Goal: Task Accomplishment & Management: Complete application form

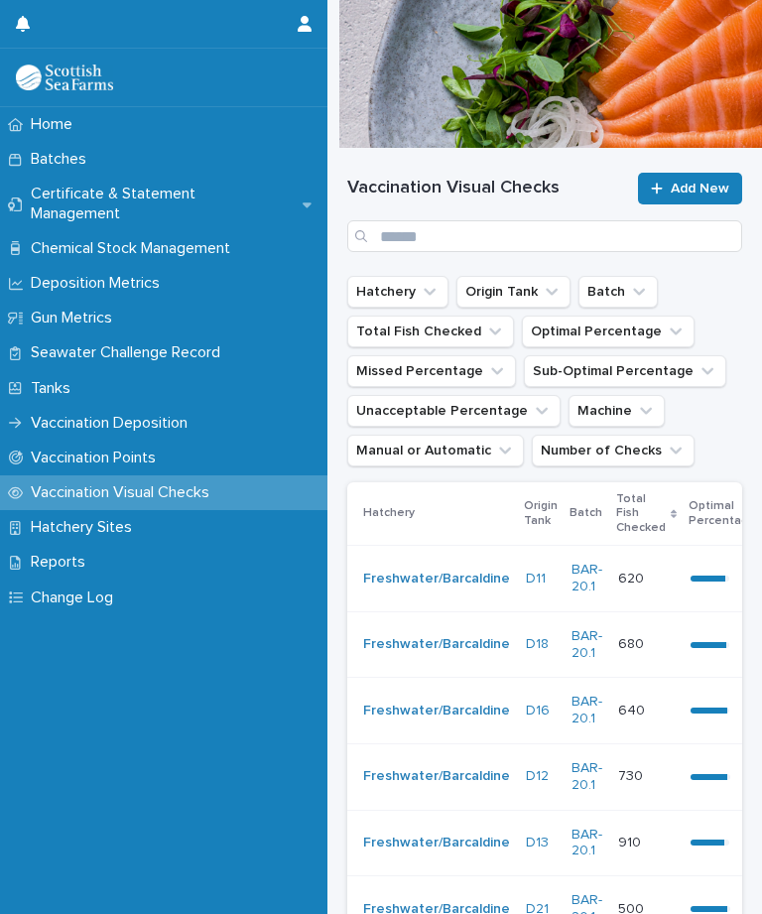
click at [699, 195] on span "Add New" at bounding box center [700, 189] width 59 height 14
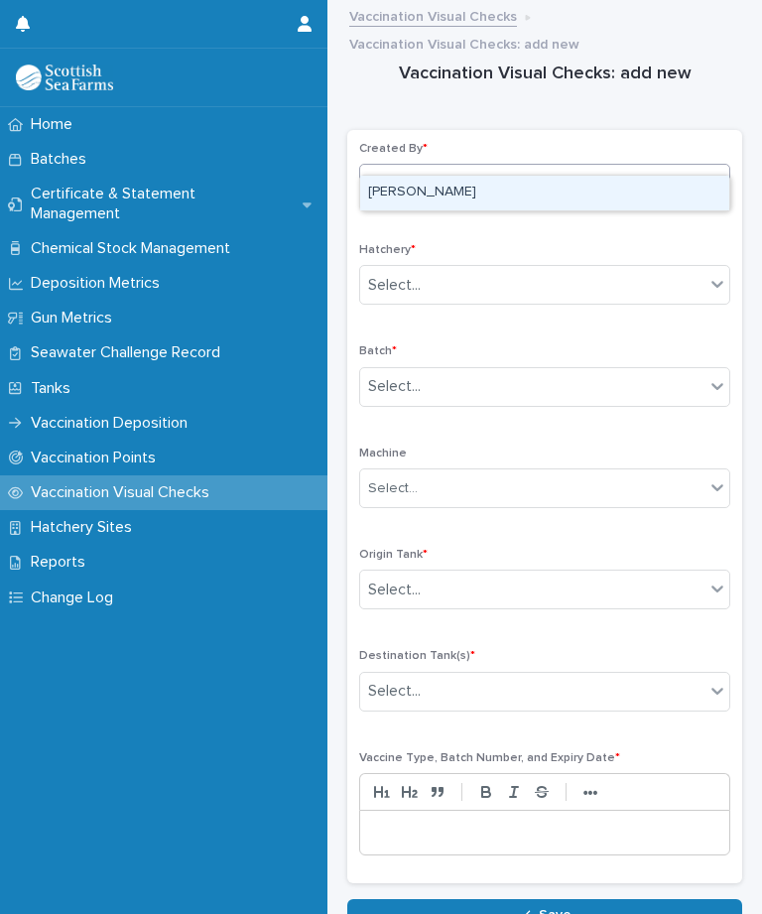
click at [510, 196] on div "[PERSON_NAME]" at bounding box center [544, 193] width 369 height 35
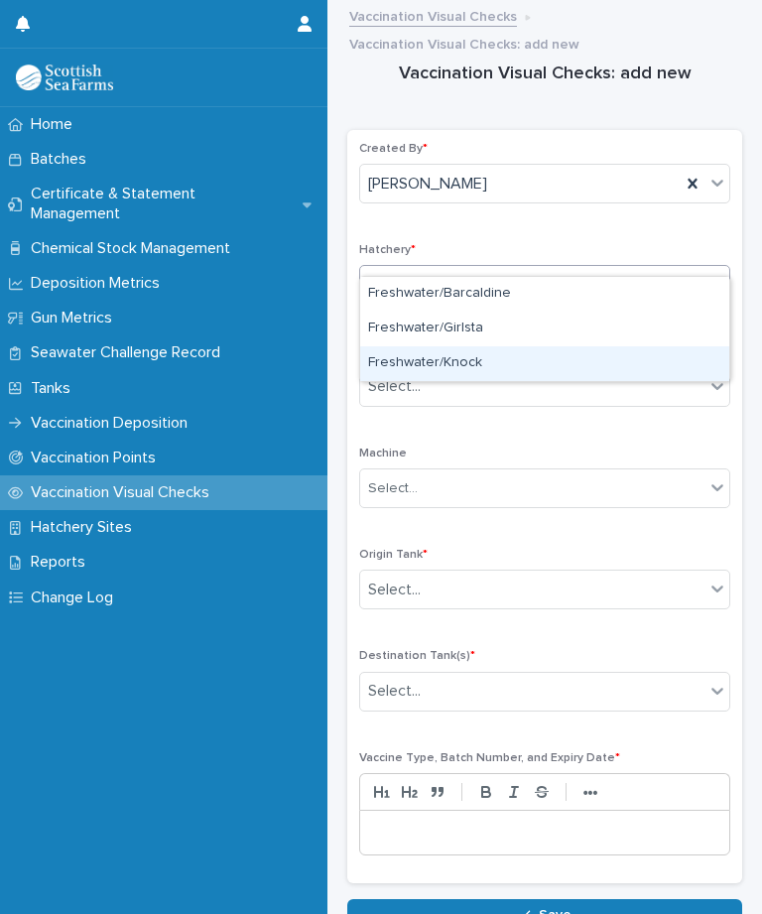
click at [500, 365] on div "Freshwater/Knock" at bounding box center [544, 363] width 369 height 35
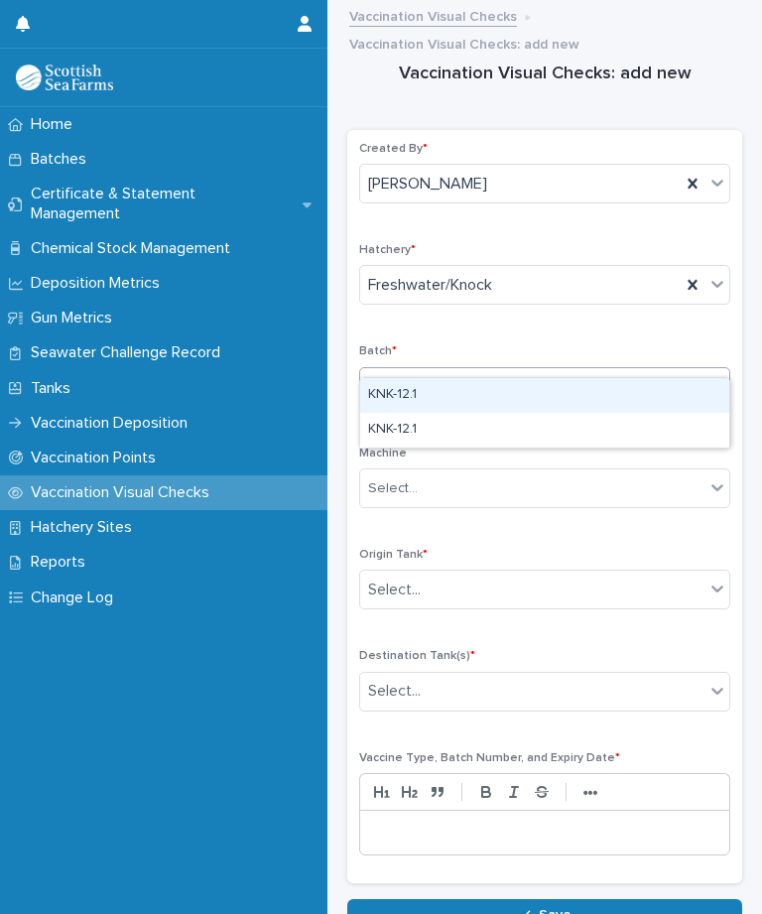
click at [483, 399] on div "KNK-12.1" at bounding box center [544, 395] width 369 height 35
type input "**"
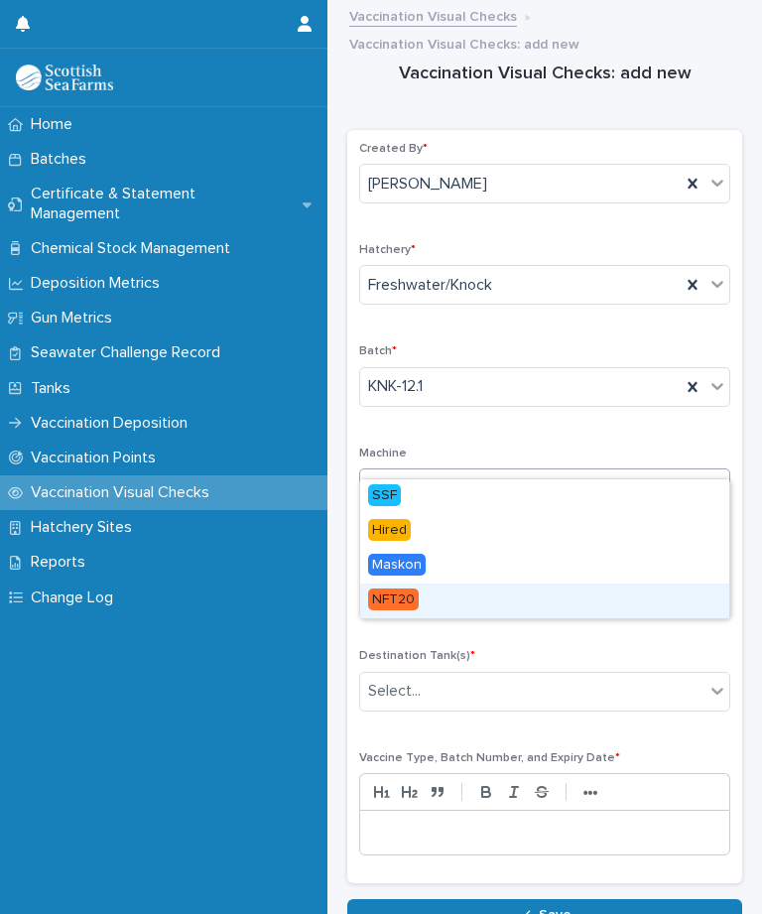
click at [470, 584] on div "NFT20" at bounding box center [544, 601] width 369 height 35
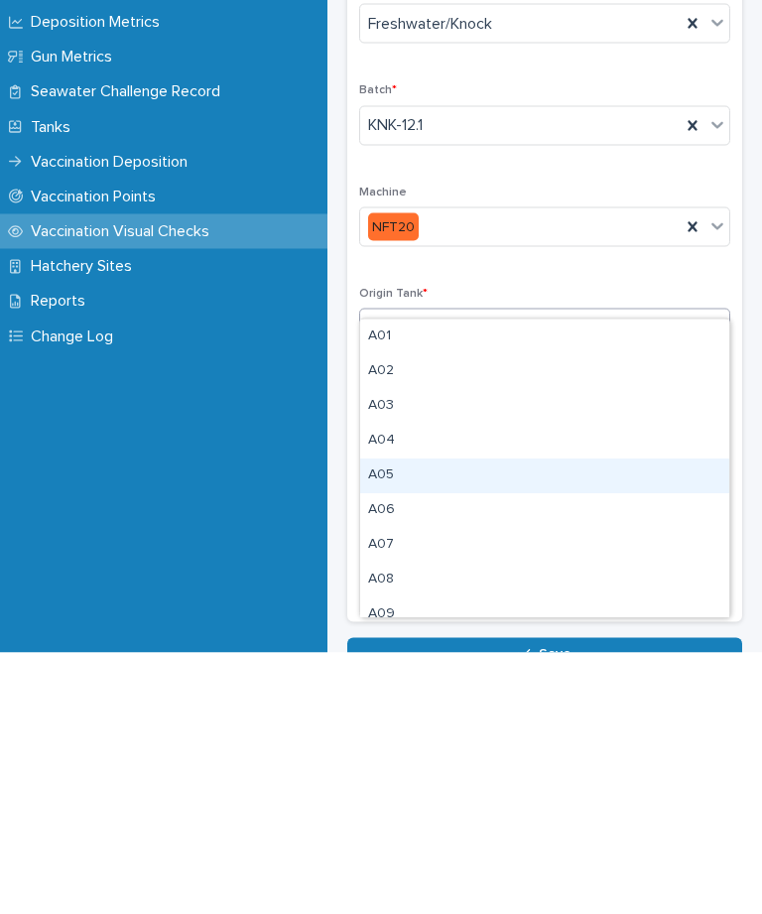
click at [520, 720] on div "A05" at bounding box center [544, 737] width 369 height 35
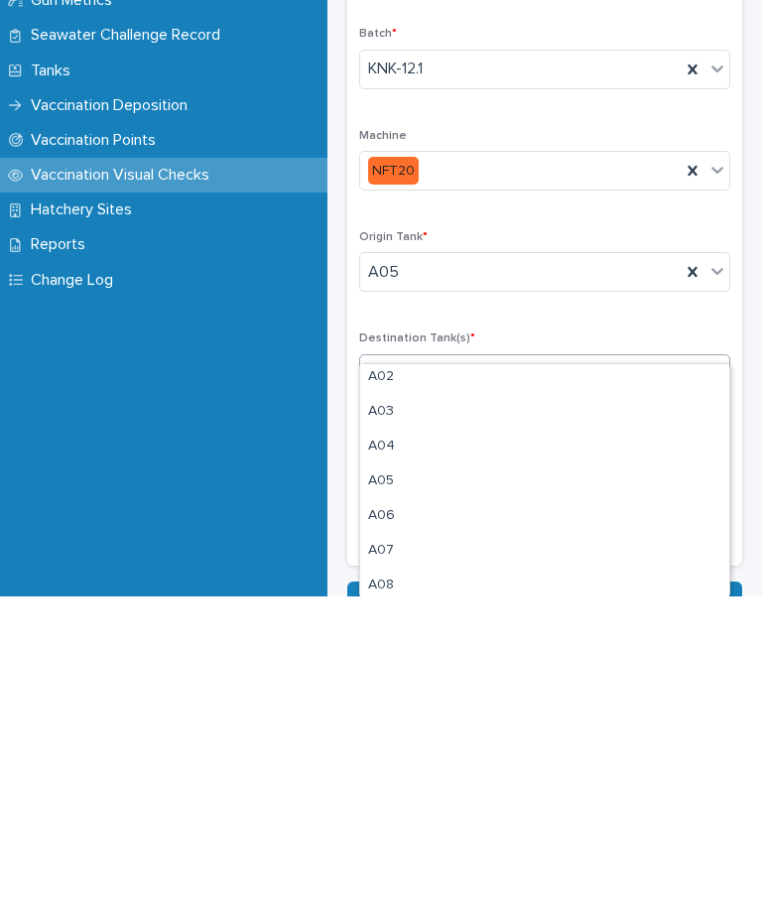
scroll to position [46, 0]
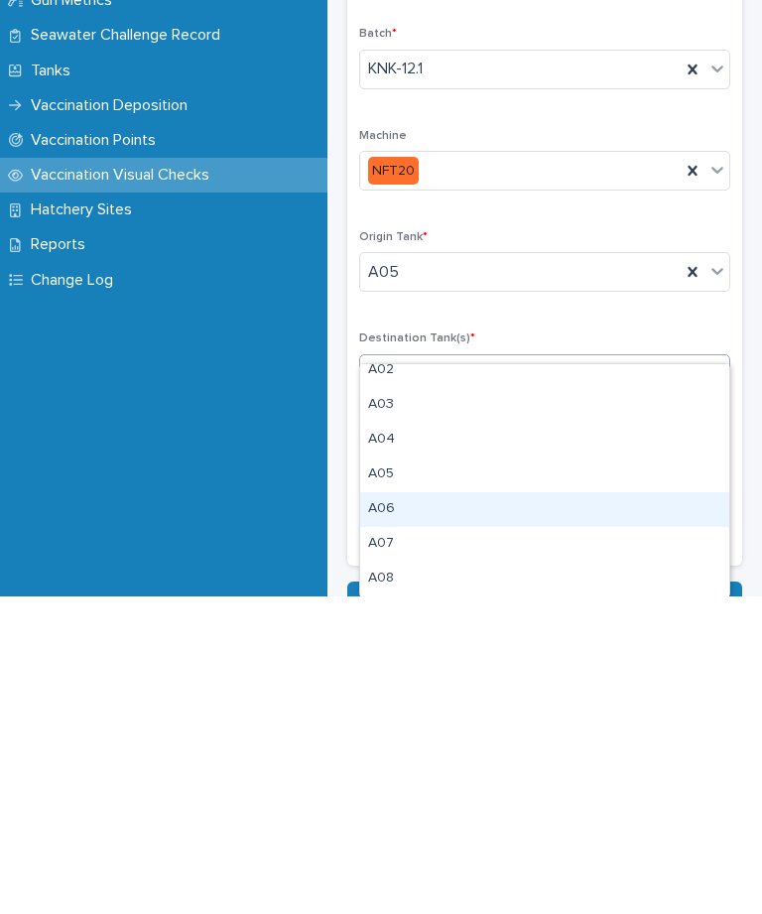
click at [479, 810] on div "A06" at bounding box center [544, 827] width 369 height 35
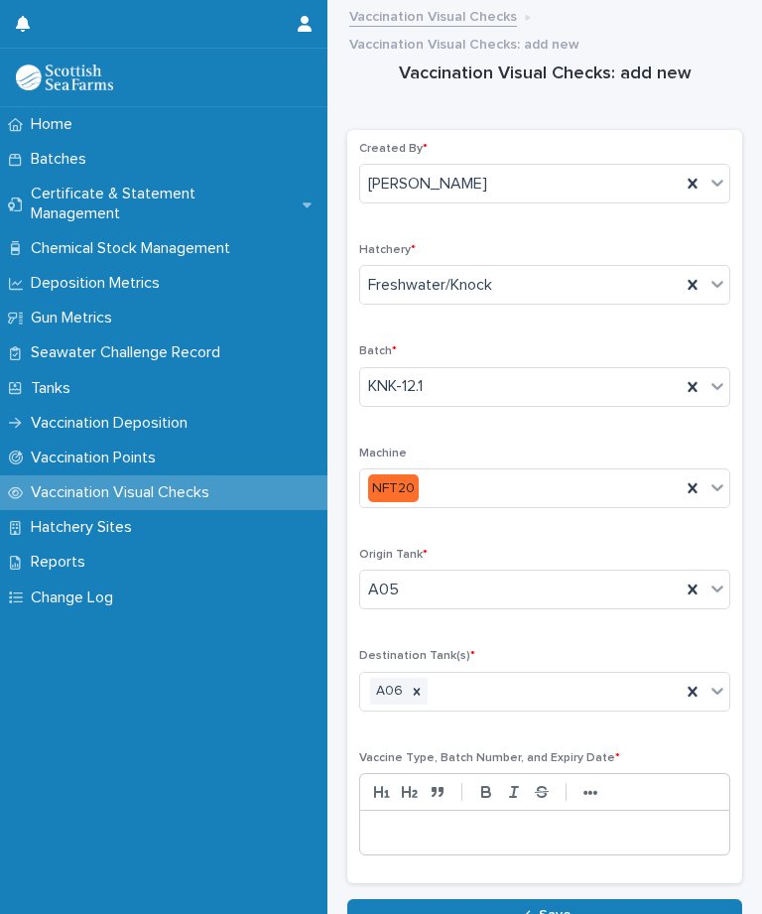
click at [550, 823] on p at bounding box center [544, 833] width 339 height 20
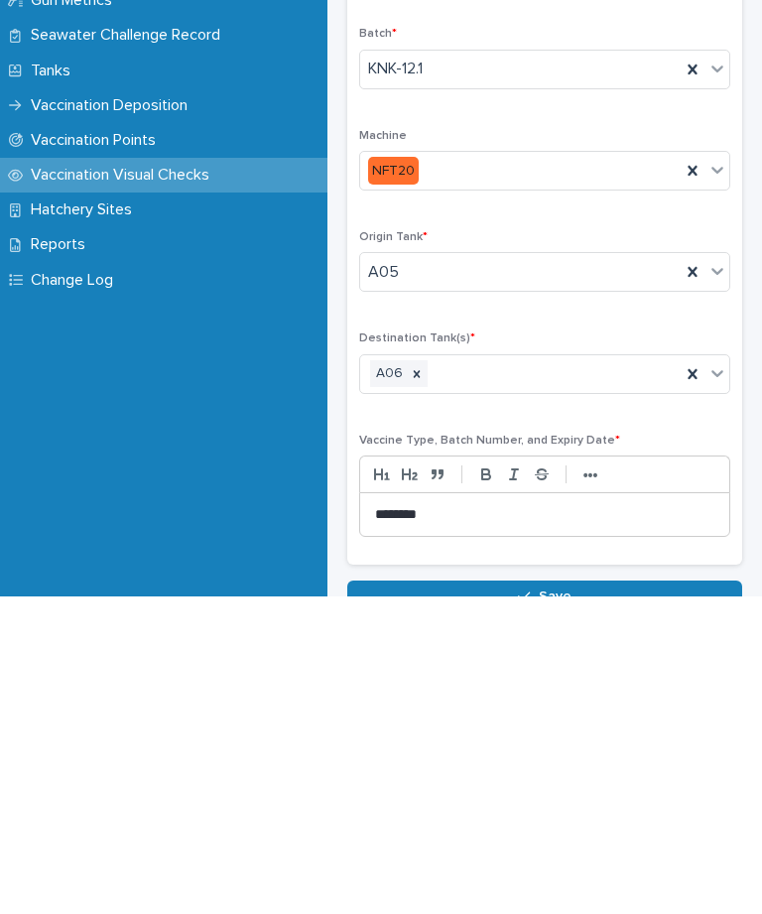
click at [573, 898] on button "Save" at bounding box center [544, 914] width 395 height 32
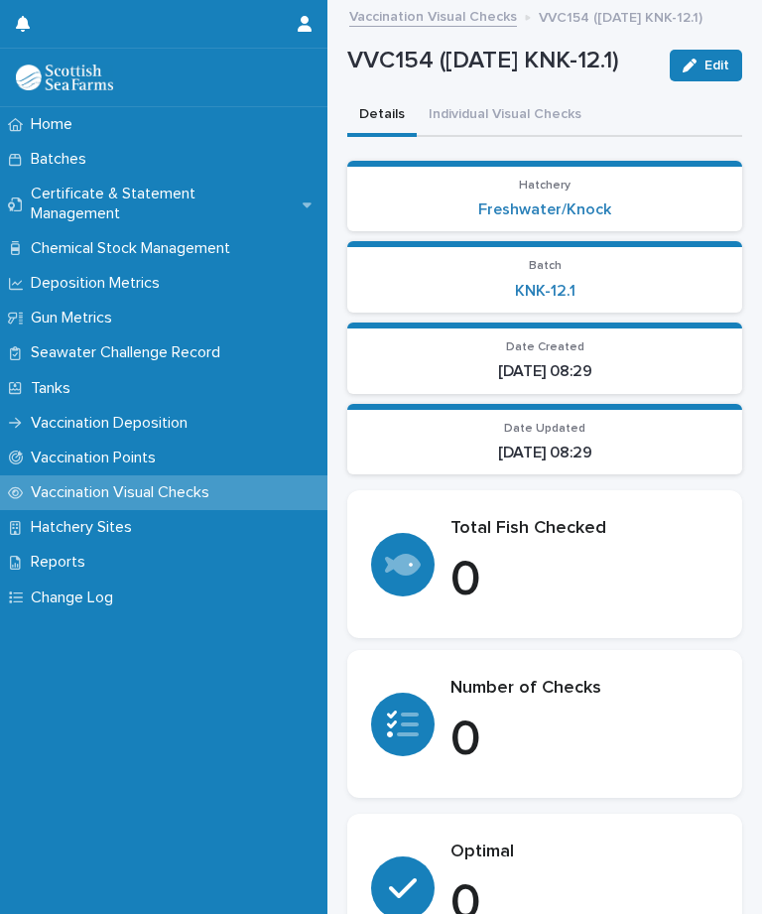
click at [555, 137] on button "Individual Visual Checks" at bounding box center [505, 116] width 177 height 42
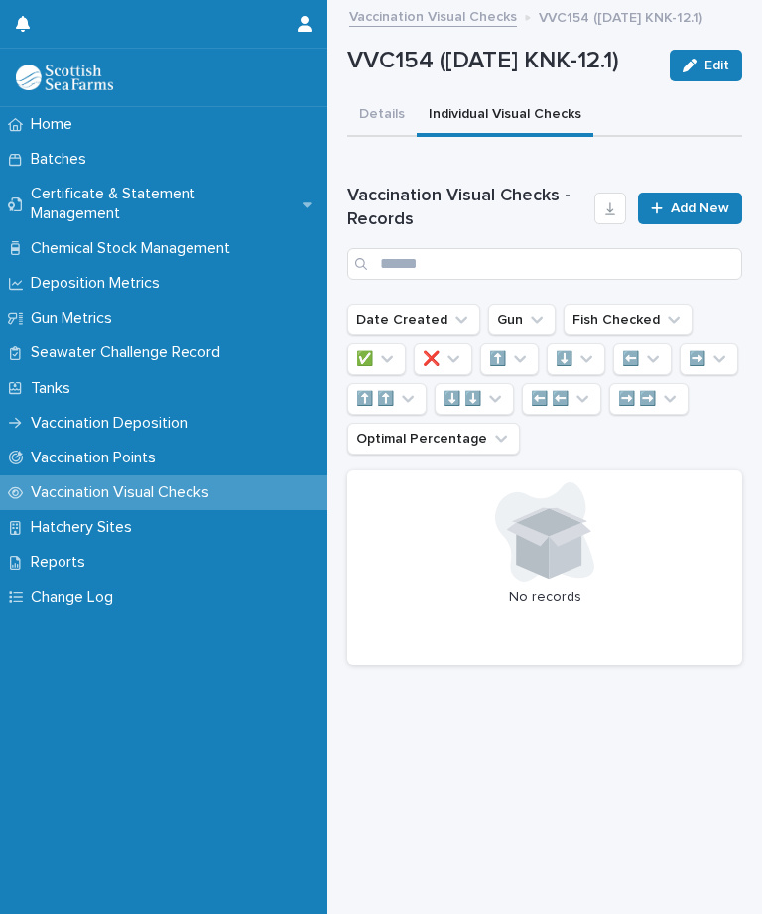
click at [694, 215] on span "Add New" at bounding box center [700, 208] width 59 height 14
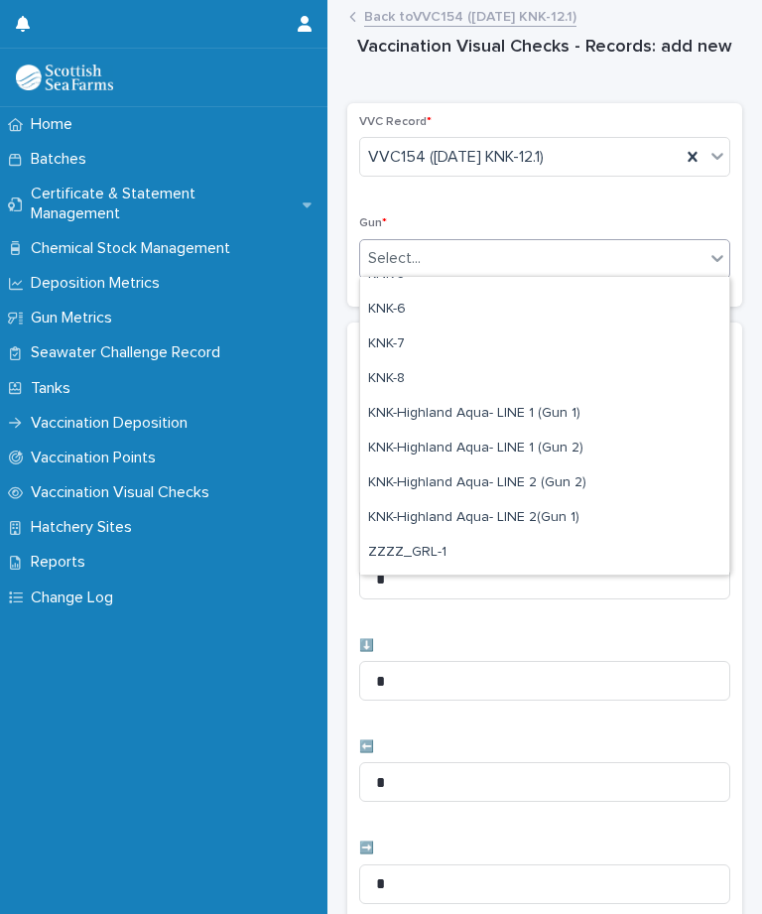
scroll to position [503, 0]
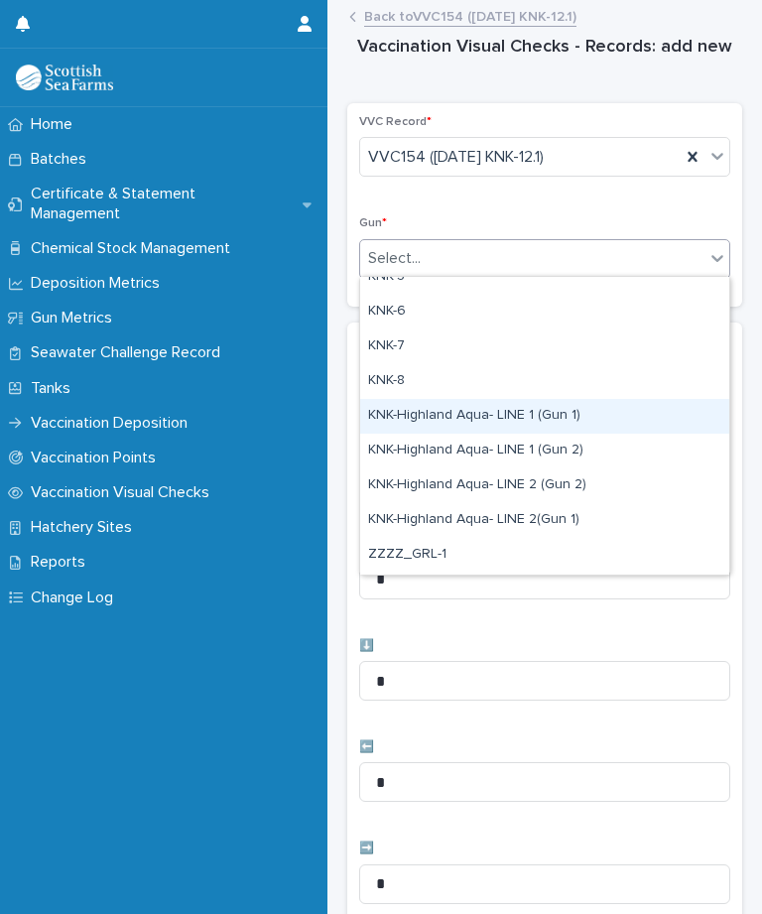
click at [560, 419] on div "KNK-Highland Aqua- LINE 1 (Gun 1)" at bounding box center [544, 416] width 369 height 35
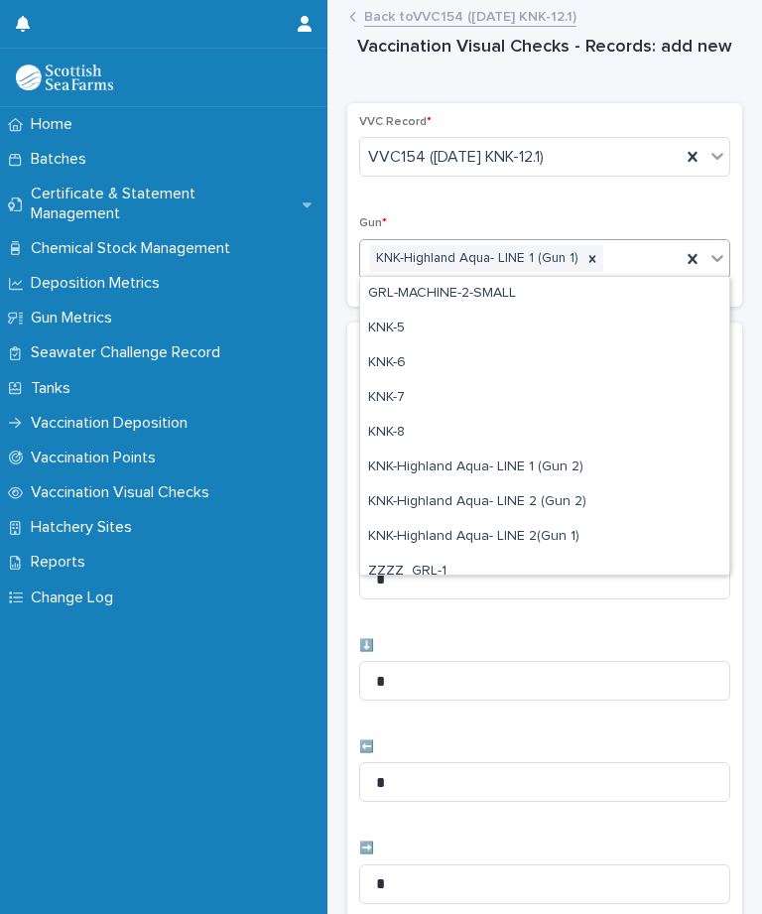
scroll to position [455, 0]
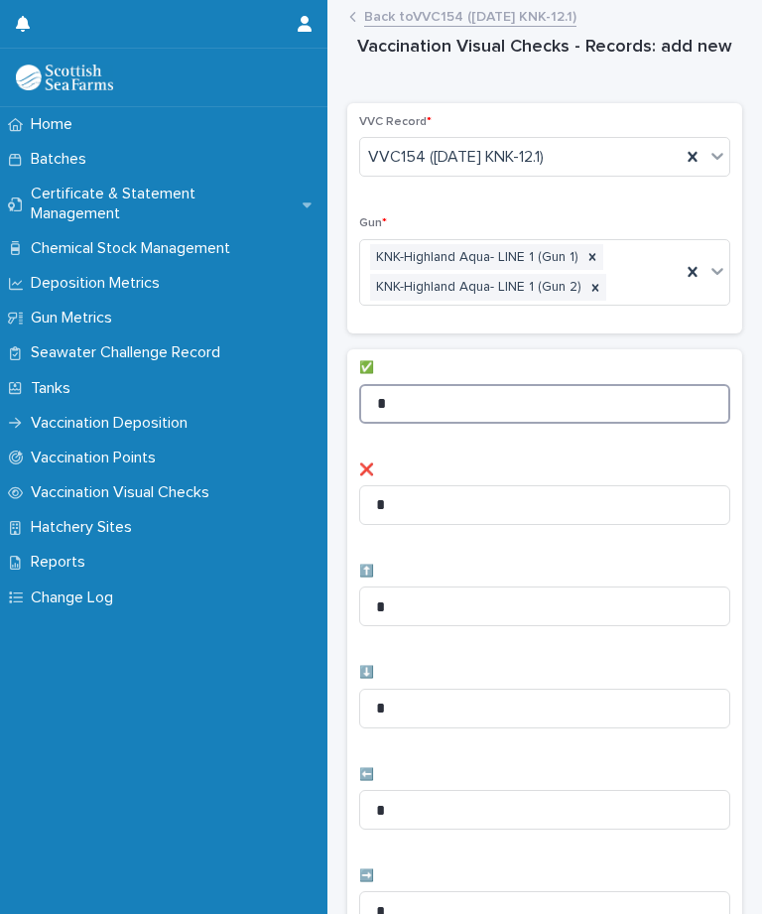
click at [510, 408] on input "*" at bounding box center [544, 404] width 371 height 40
type input "*"
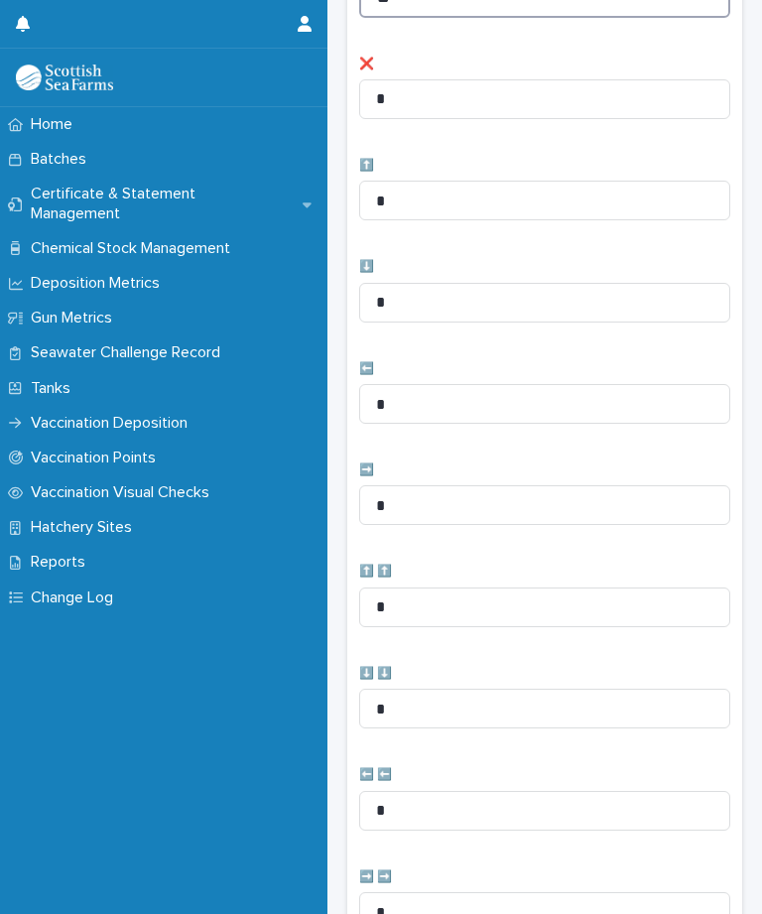
type input "**"
click at [559, 392] on div "⬅️ *" at bounding box center [544, 400] width 371 height 77
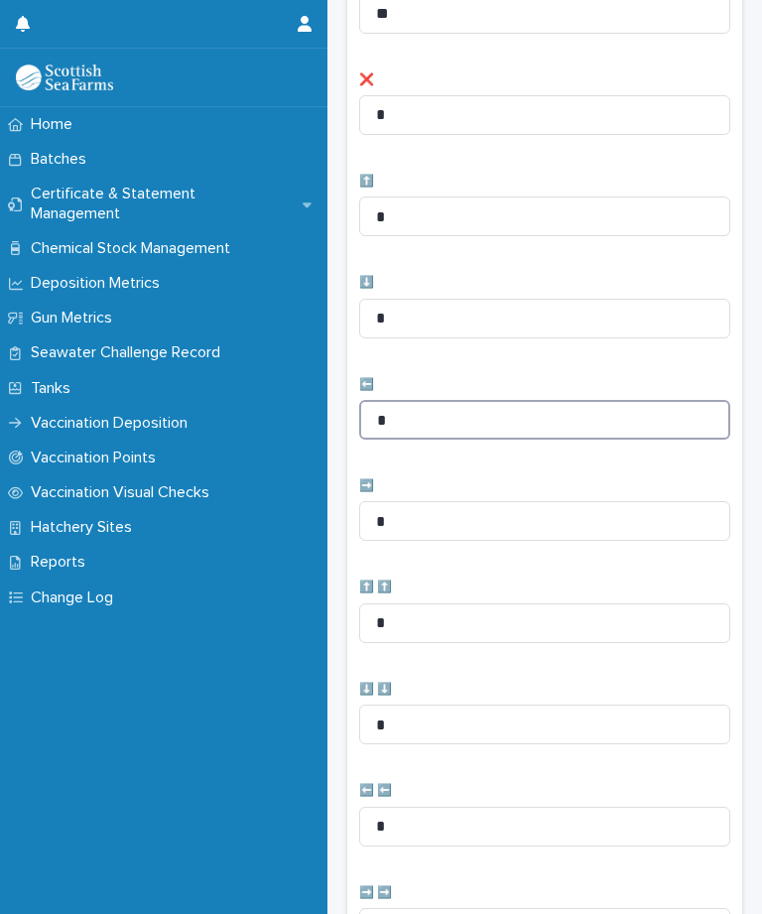
click at [557, 408] on input "*" at bounding box center [544, 420] width 371 height 40
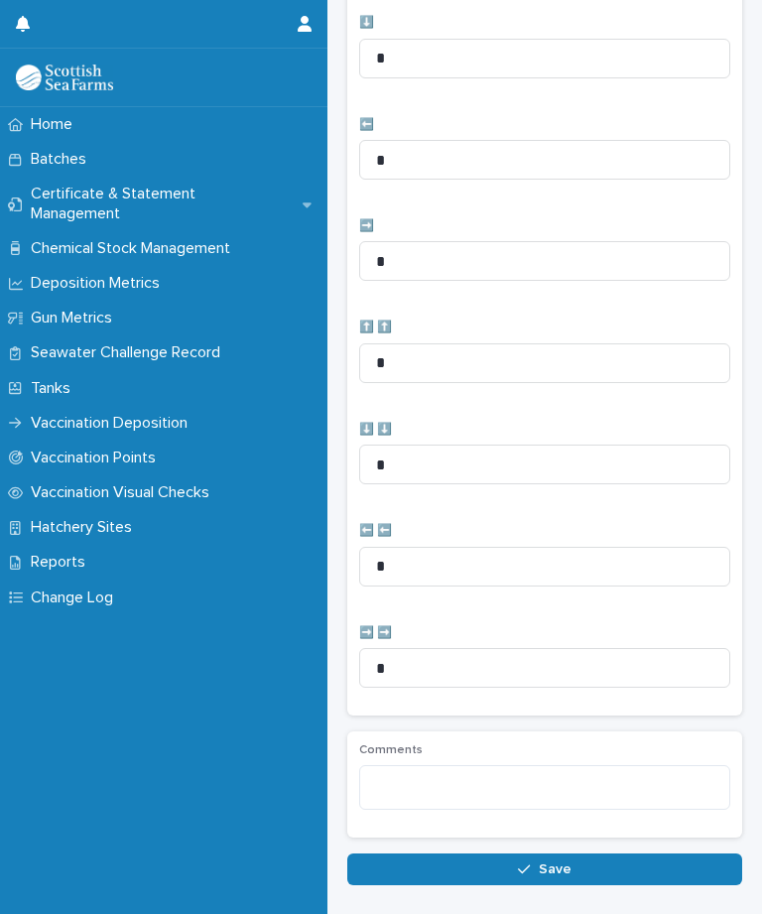
scroll to position [649, 0]
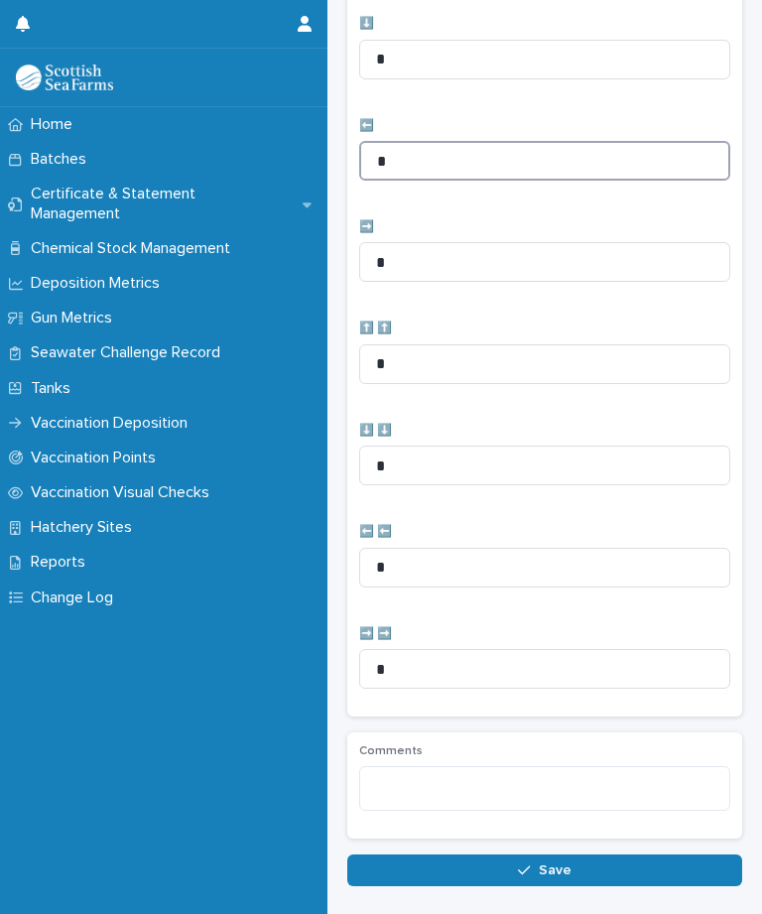
type input "*"
click at [597, 855] on button "Save" at bounding box center [544, 871] width 395 height 32
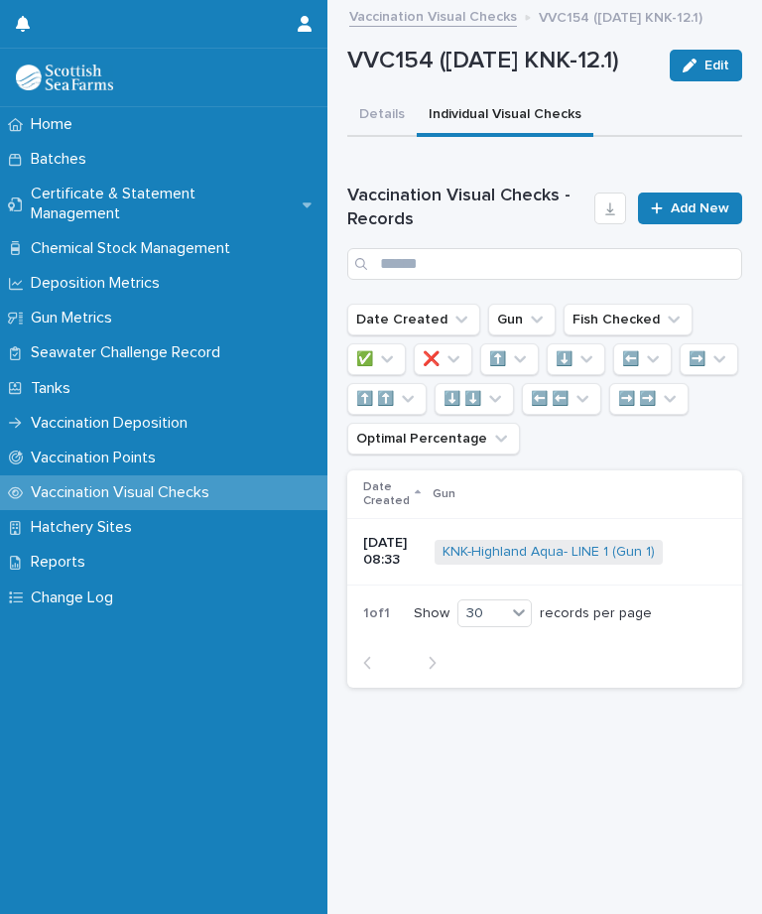
click at [704, 224] on link "Add New" at bounding box center [690, 209] width 104 height 32
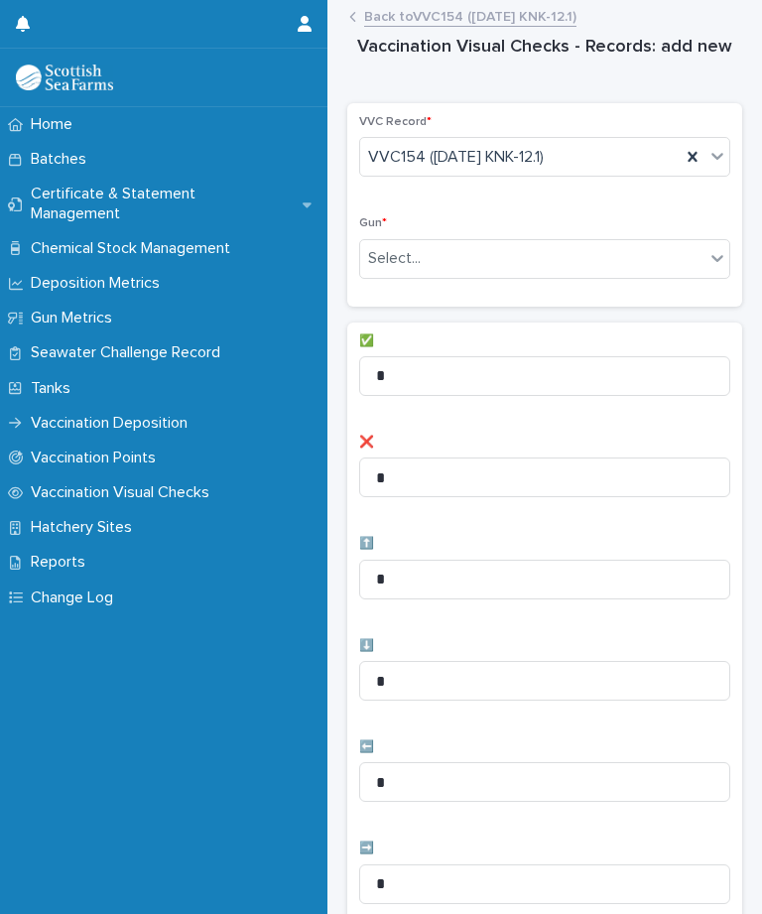
click at [593, 231] on div "Gun * Select..." at bounding box center [544, 254] width 371 height 77
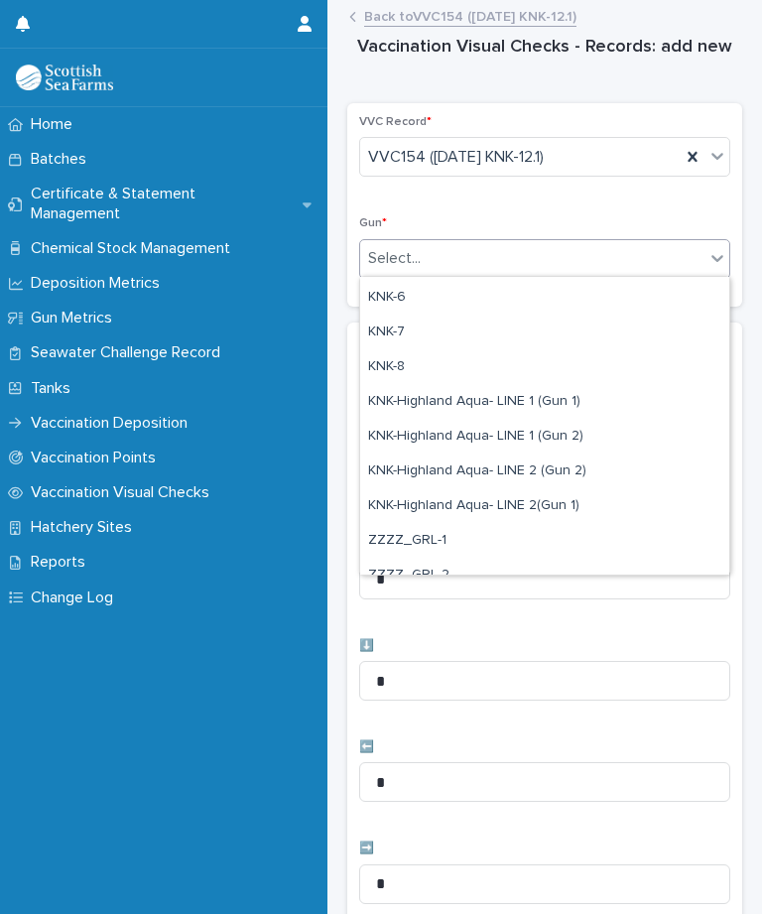
scroll to position [519, 0]
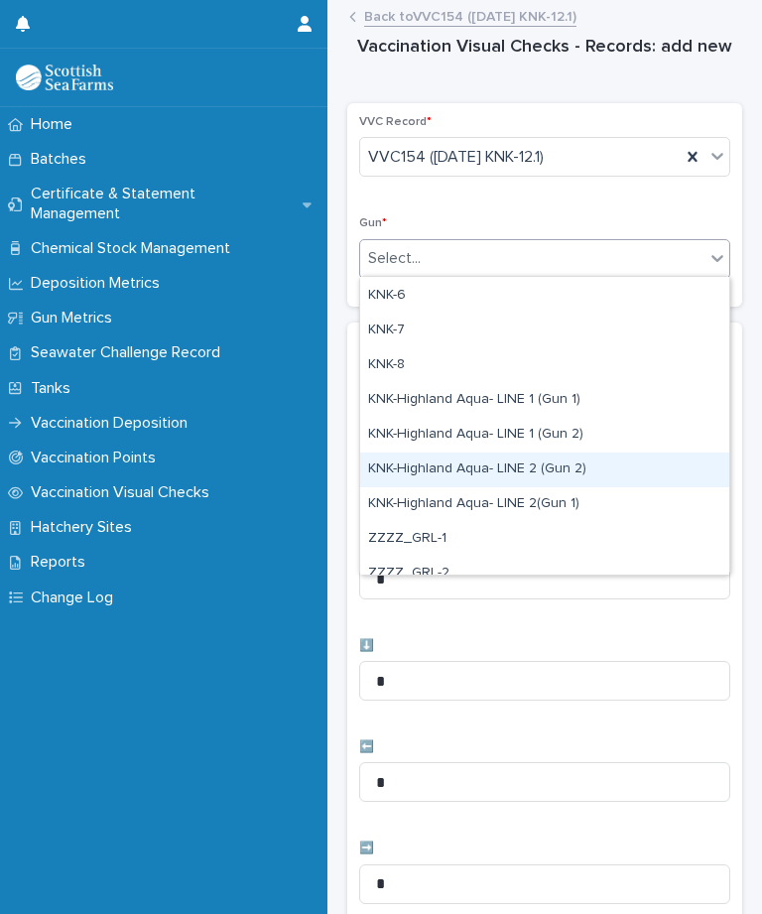
click at [602, 455] on div "KNK-Highland Aqua- LINE 2 (Gun 2)" at bounding box center [544, 470] width 369 height 35
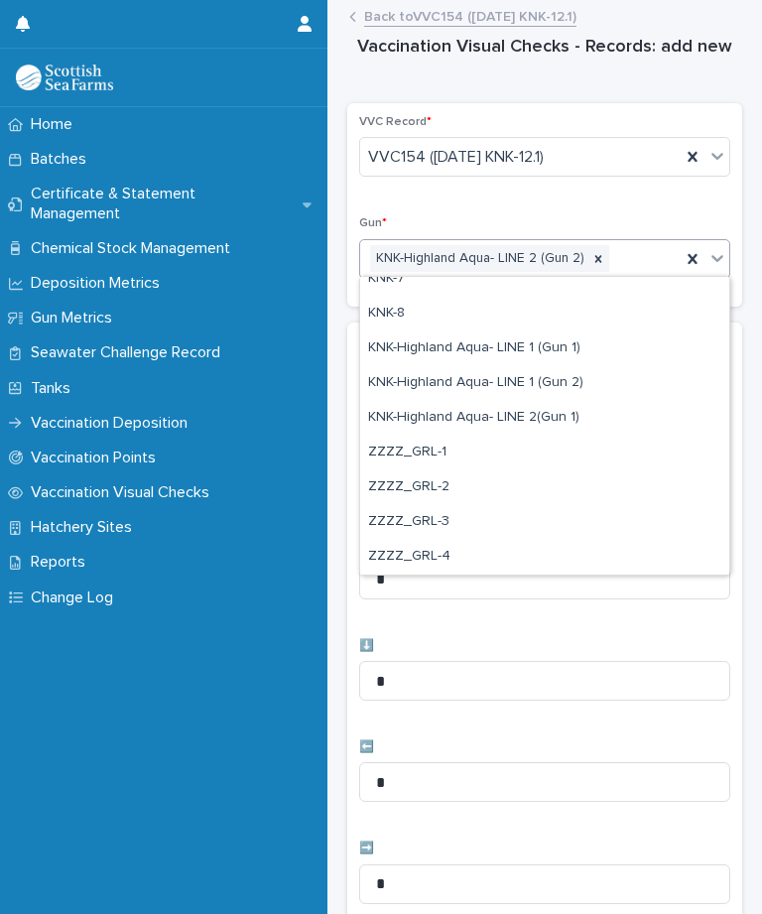
scroll to position [571, 0]
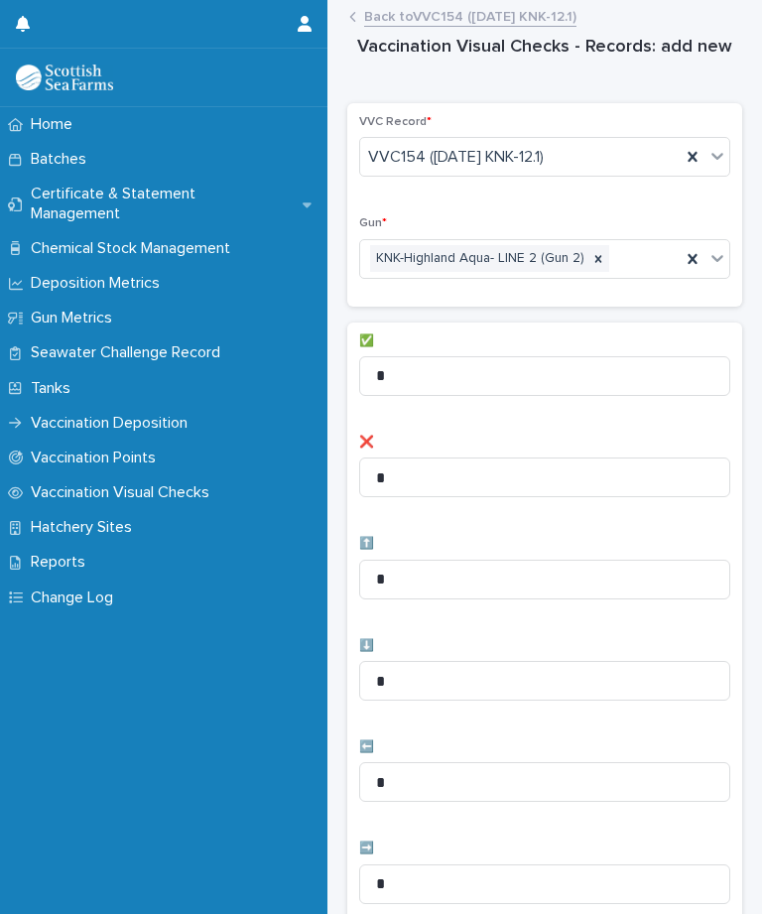
click at [582, 409] on div "✅ * ❌ * ⬆️ * ⬇️ * ⬅️ * ➡️ * ⬆️ ⬆️ * ⬇️ ⬇️ * ⬅️ ⬅️ * ➡️ ➡️ *" at bounding box center [544, 830] width 371 height 992
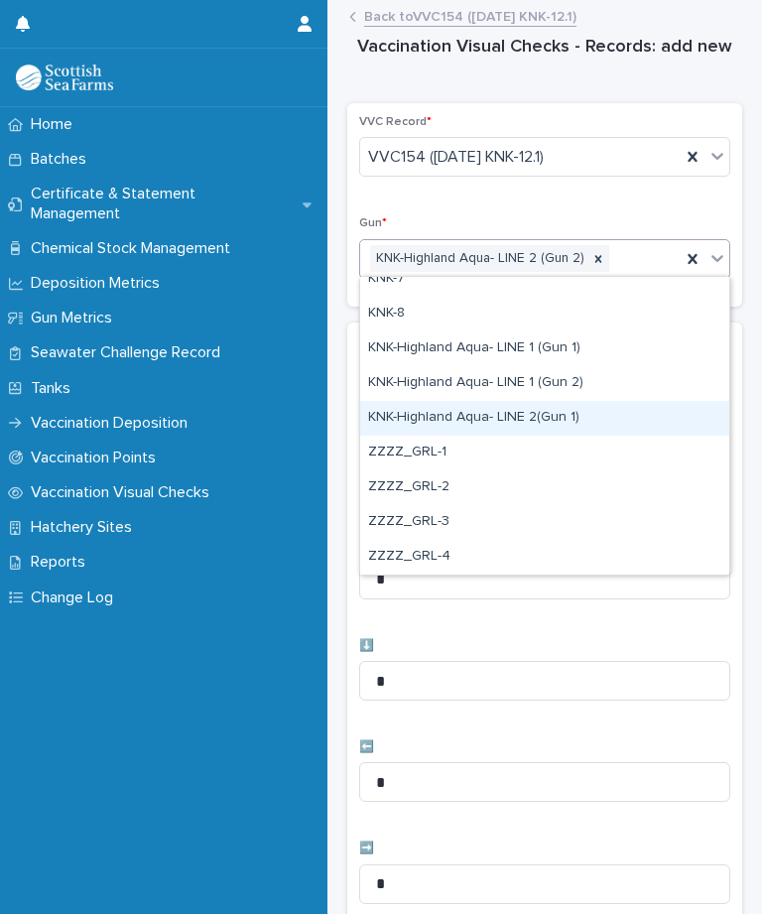
click at [526, 405] on div "KNK-Highland Aqua- LINE 2(Gun 1)" at bounding box center [544, 418] width 369 height 35
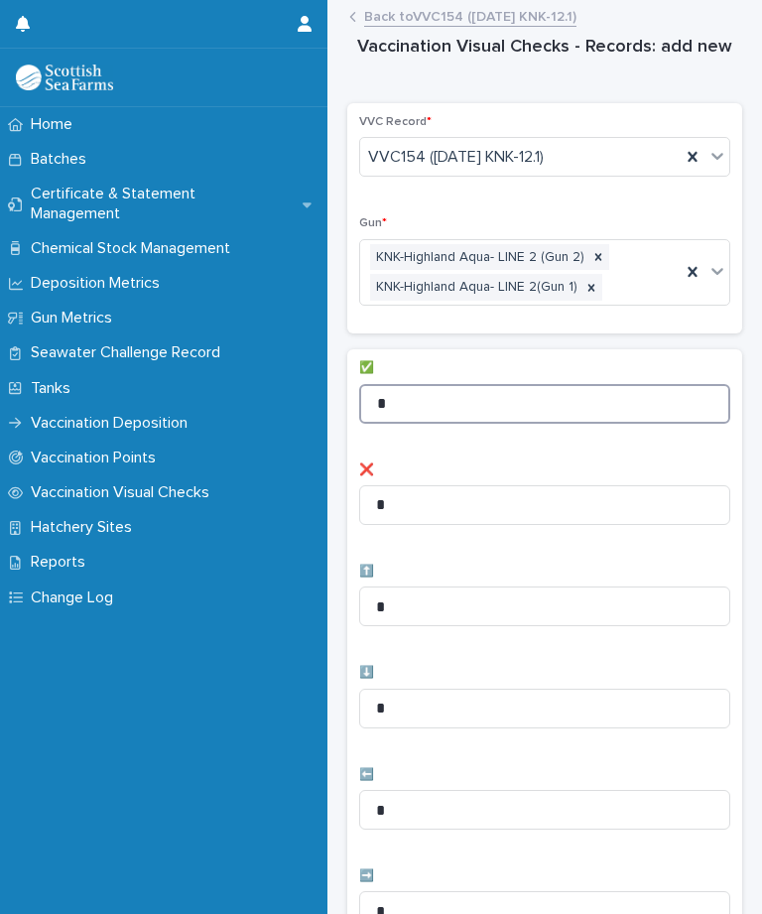
click at [477, 404] on input "*" at bounding box center [544, 404] width 371 height 40
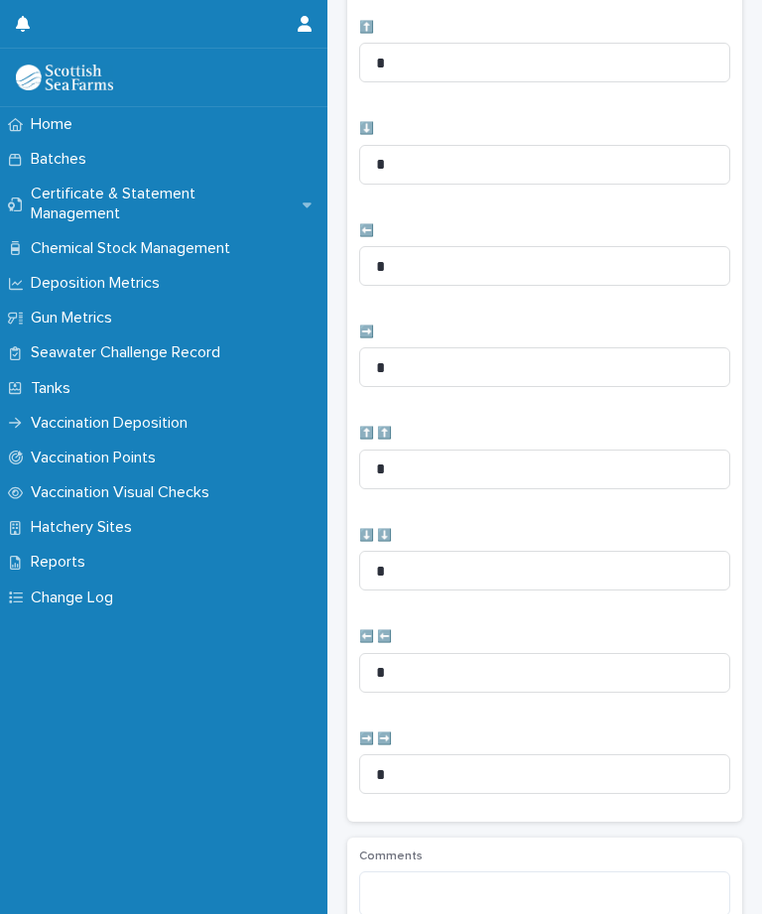
scroll to position [581, 0]
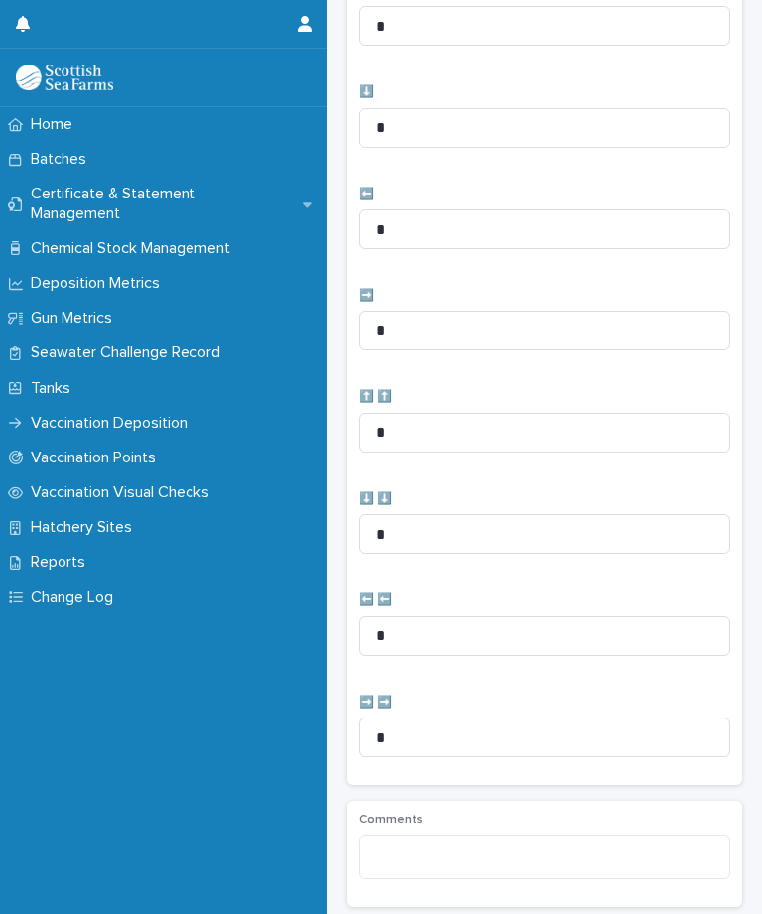
type input "**"
click at [473, 231] on input "*" at bounding box center [544, 229] width 371 height 40
type input "*"
click at [547, 329] on input "*" at bounding box center [544, 331] width 371 height 40
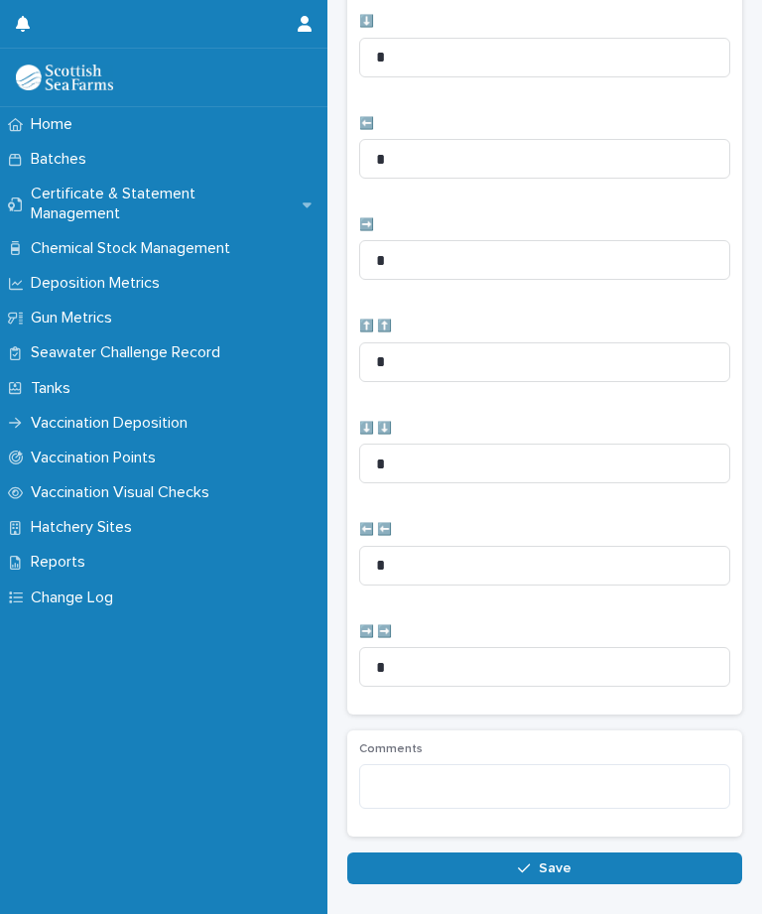
scroll to position [649, 0]
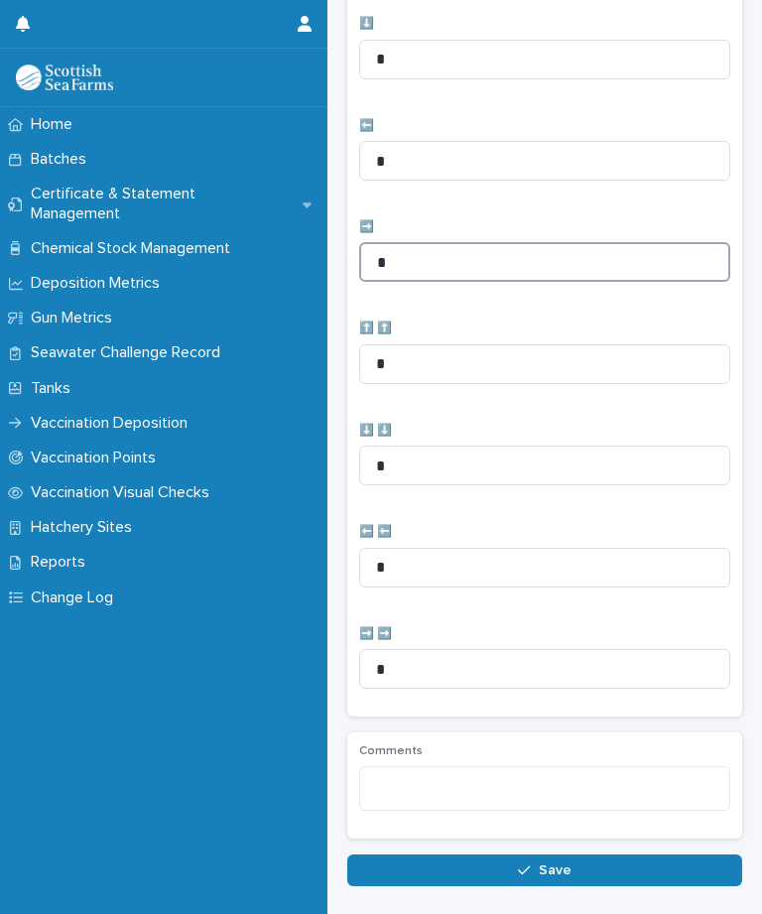
type input "*"
click at [584, 857] on button "Save" at bounding box center [544, 871] width 395 height 32
